Goal: Task Accomplishment & Management: Manage account settings

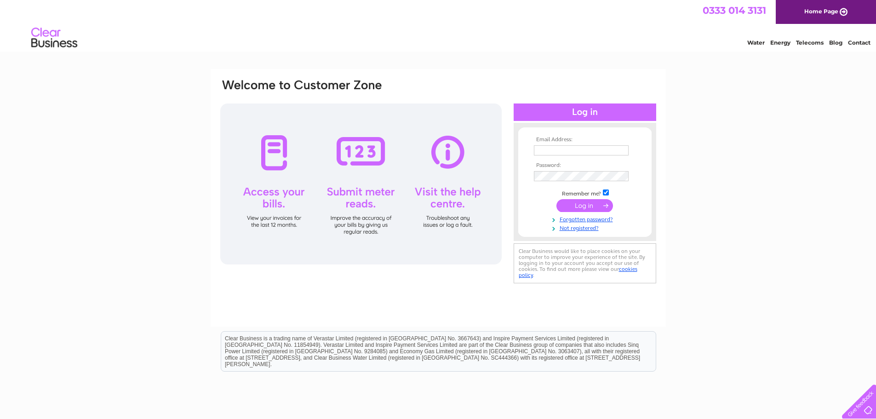
type input "wneilly@gmail.com"
click at [573, 204] on input "submit" at bounding box center [584, 205] width 57 height 13
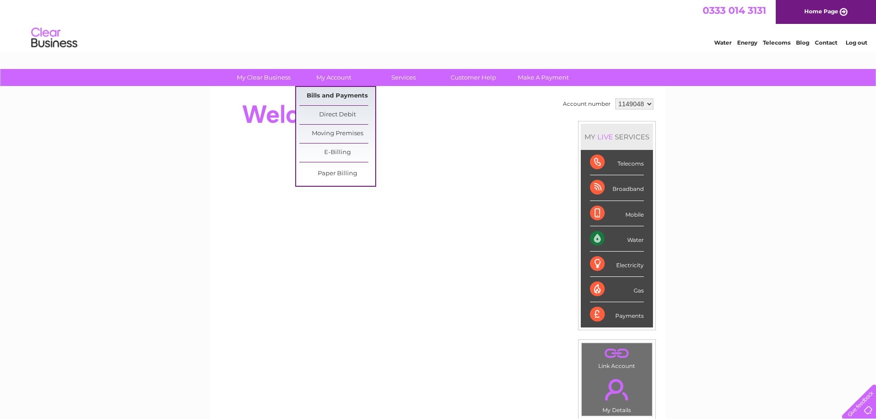
click at [328, 95] on link "Bills and Payments" at bounding box center [337, 96] width 76 height 18
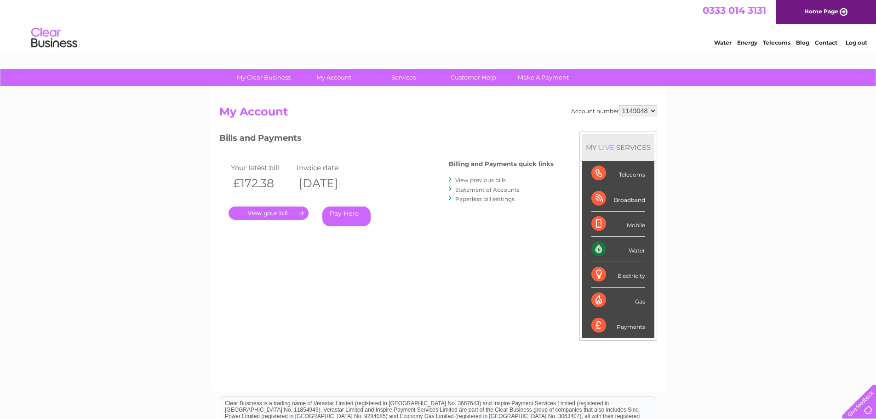
click at [290, 210] on link "." at bounding box center [269, 212] width 80 height 13
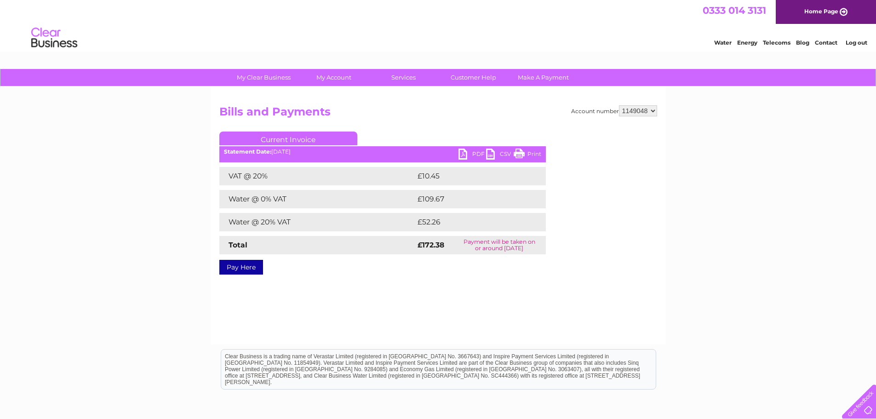
click at [461, 153] on link "PDF" at bounding box center [473, 155] width 28 height 13
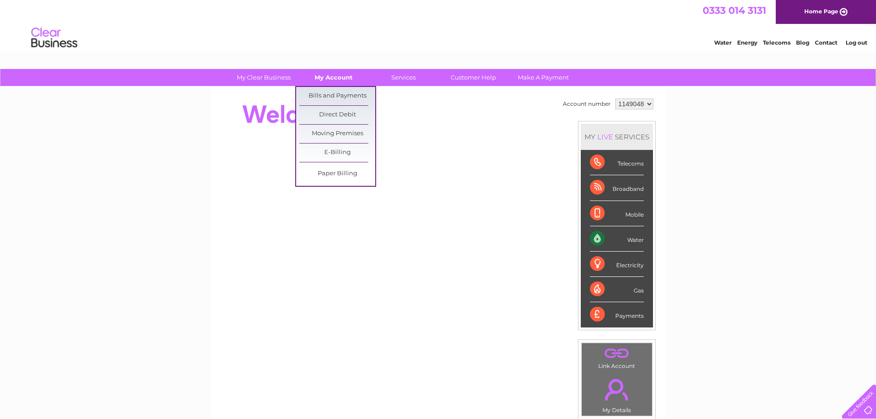
click at [328, 75] on link "My Account" at bounding box center [334, 77] width 76 height 17
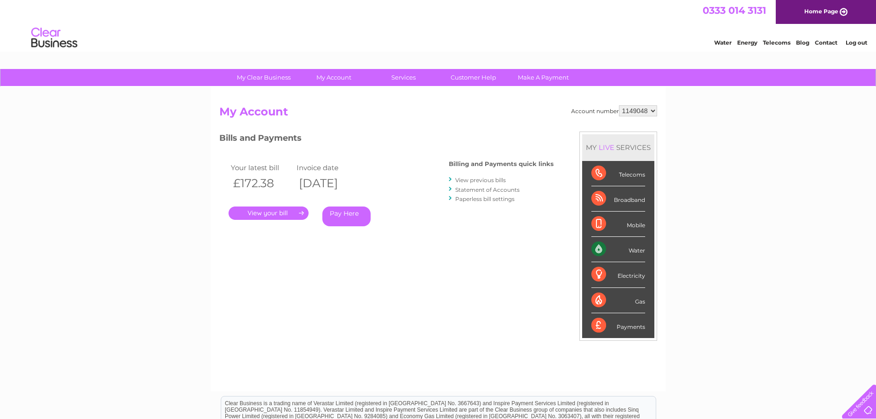
click at [483, 180] on link "View previous bills" at bounding box center [480, 180] width 51 height 7
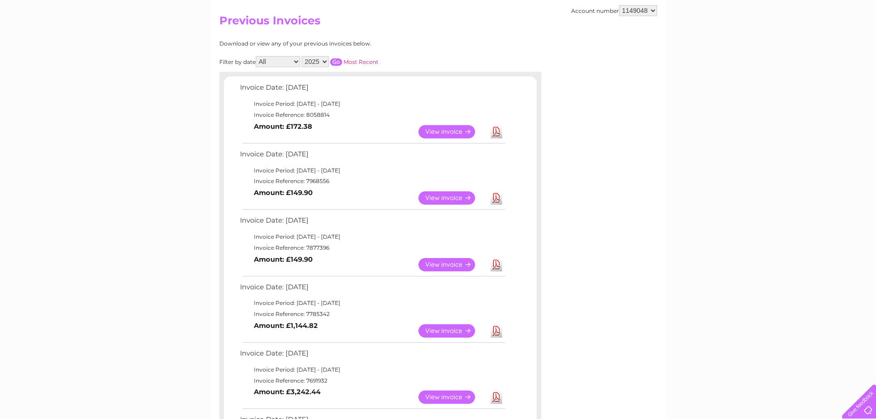
scroll to position [138, 0]
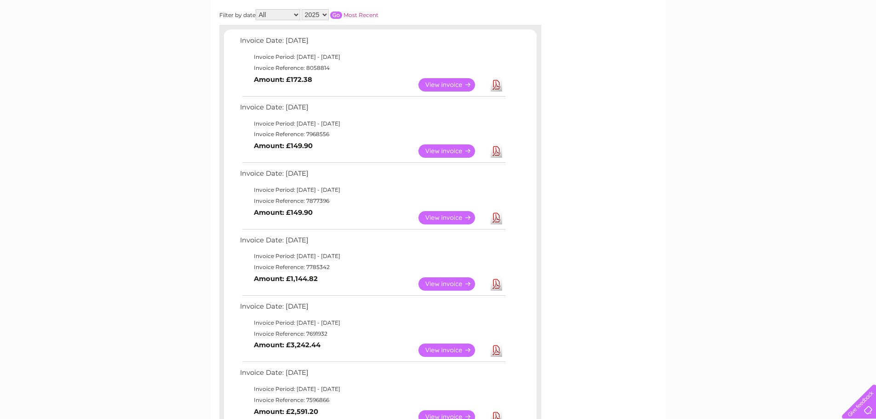
click at [455, 149] on link "View" at bounding box center [452, 150] width 68 height 13
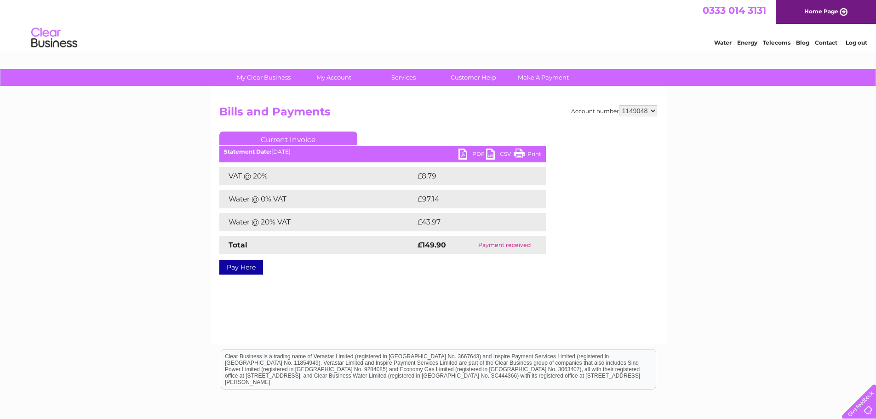
click at [461, 151] on link "PDF" at bounding box center [473, 155] width 28 height 13
click at [462, 152] on link "PDF" at bounding box center [473, 155] width 28 height 13
click at [463, 153] on link "PDF" at bounding box center [473, 155] width 28 height 13
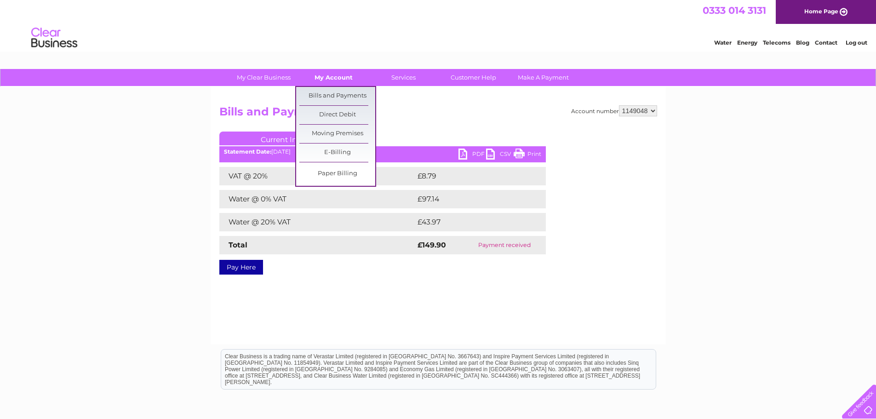
click at [338, 76] on link "My Account" at bounding box center [334, 77] width 76 height 17
